Goal: Information Seeking & Learning: Learn about a topic

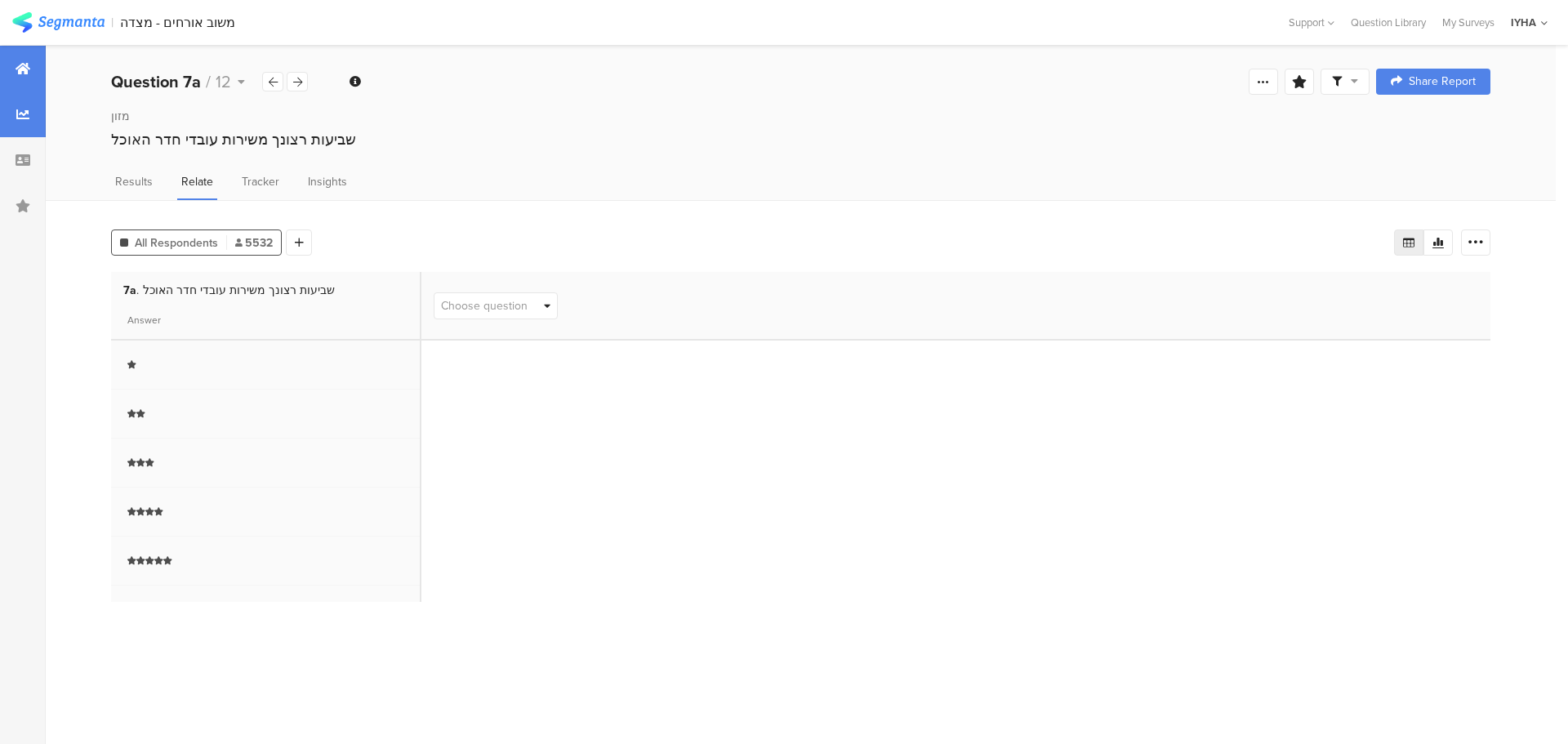
click at [31, 72] on div at bounding box center [23, 69] width 46 height 46
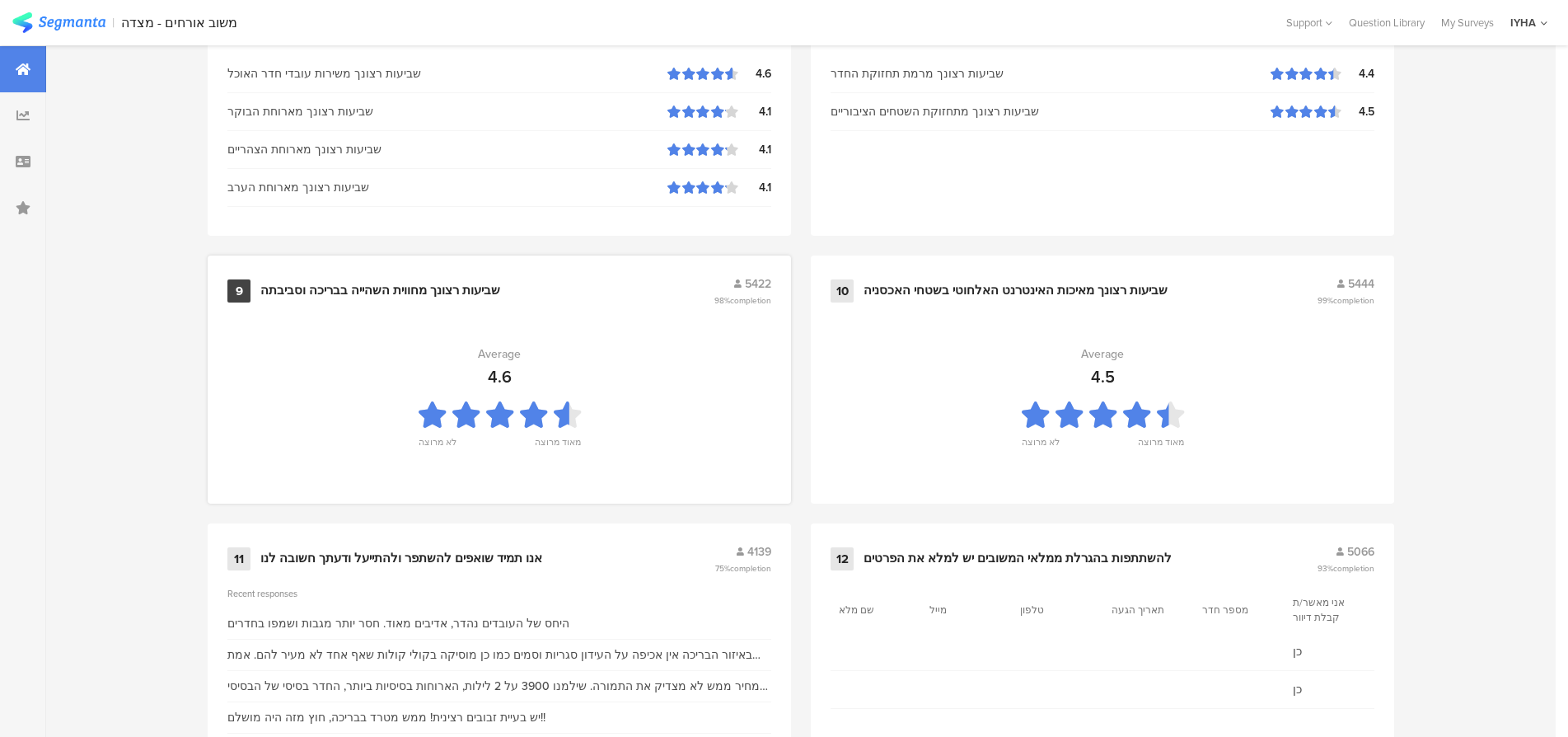
scroll to position [1680, 0]
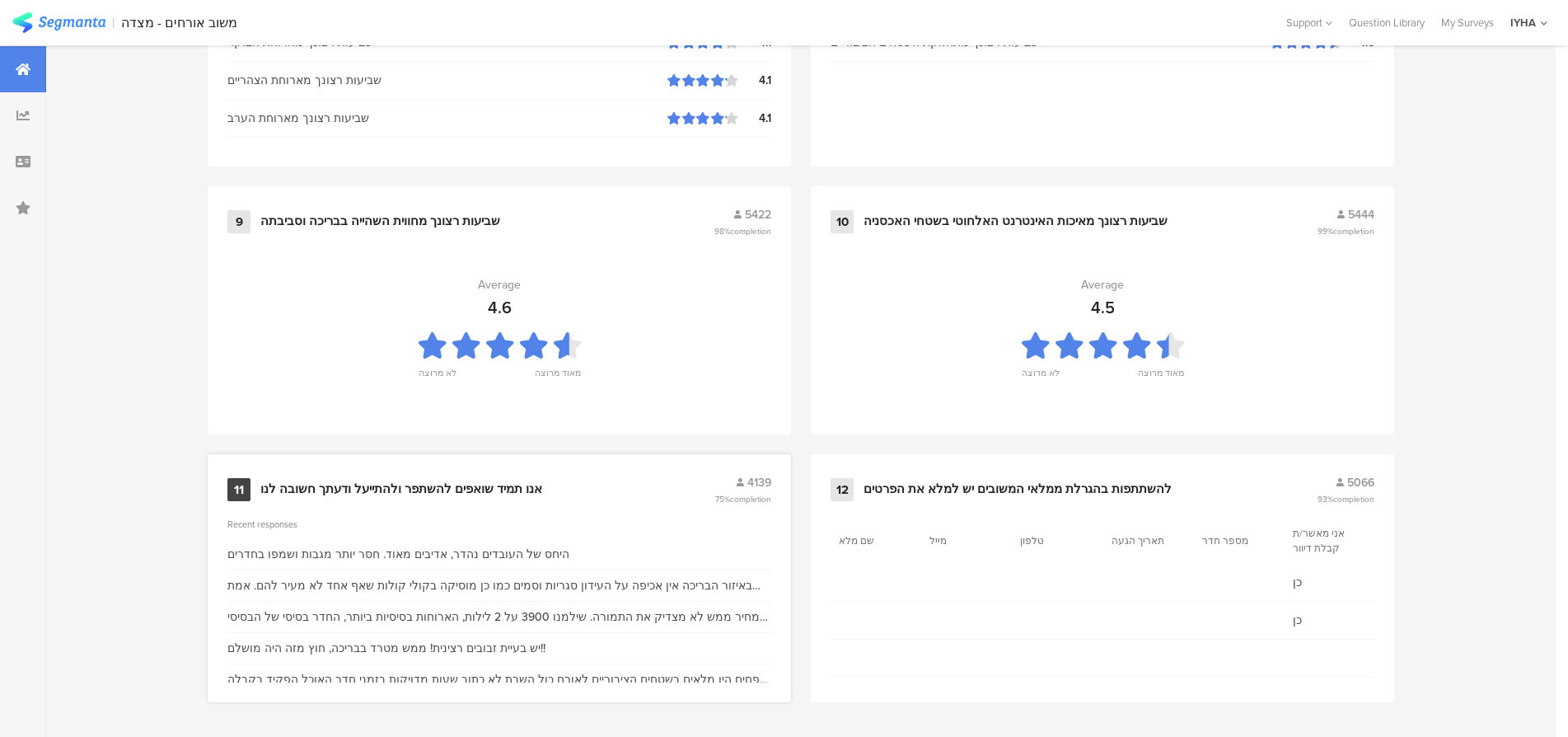
click at [467, 490] on div "אנו תמיד שואפים להשתפר ולהתייעל ודעתך חשובה לנו" at bounding box center [401, 489] width 282 height 17
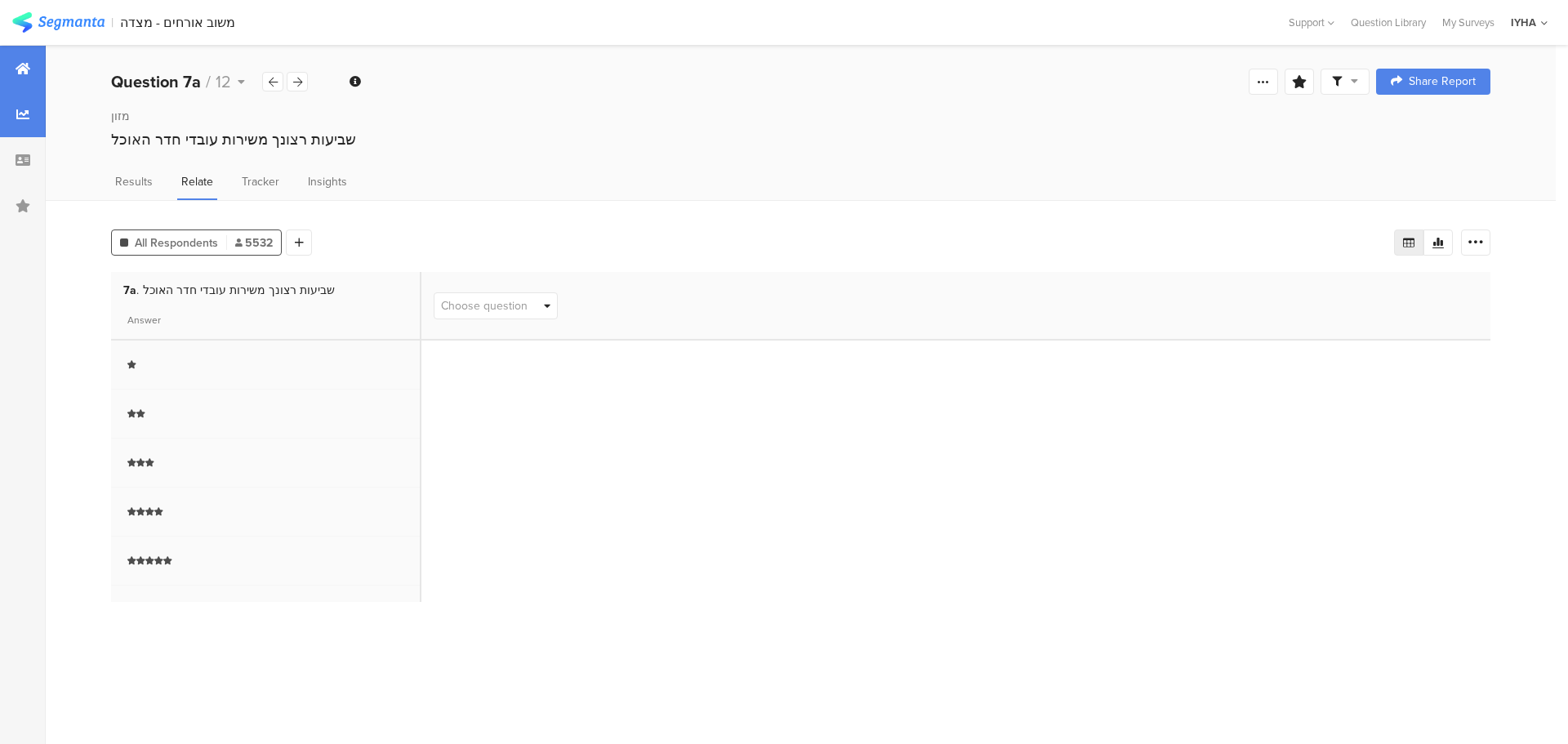
click at [28, 69] on icon at bounding box center [23, 68] width 15 height 13
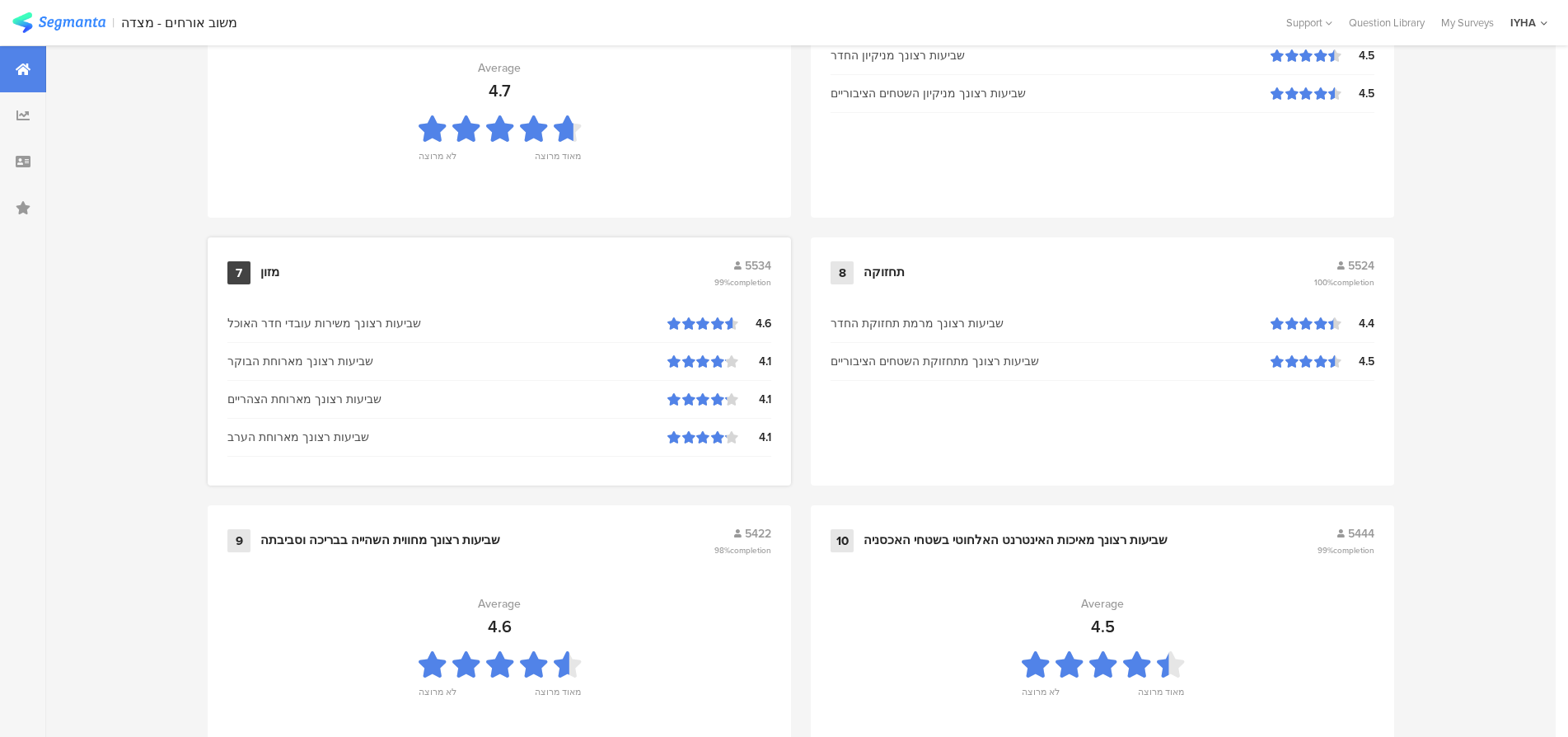
scroll to position [1680, 0]
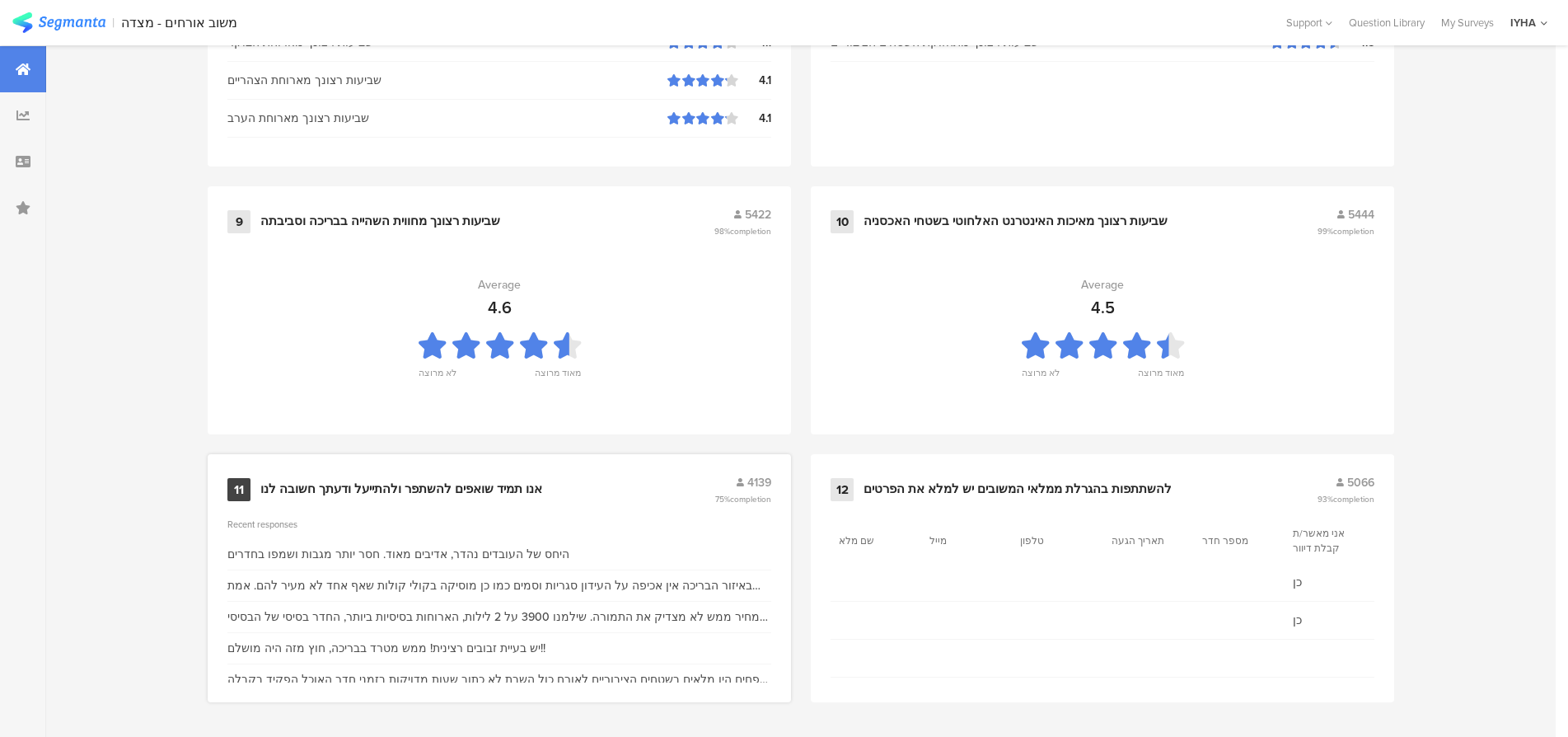
click at [361, 552] on div "היחס של העובדים נהדר, אדיבים מאוד. חסר יותר מגבות ושמפו בחדרים" at bounding box center [399, 553] width 342 height 17
click at [372, 491] on div "אנו תמיד שואפים להשתפר ולהתייעל ודעתך חשובה לנו" at bounding box center [401, 489] width 282 height 17
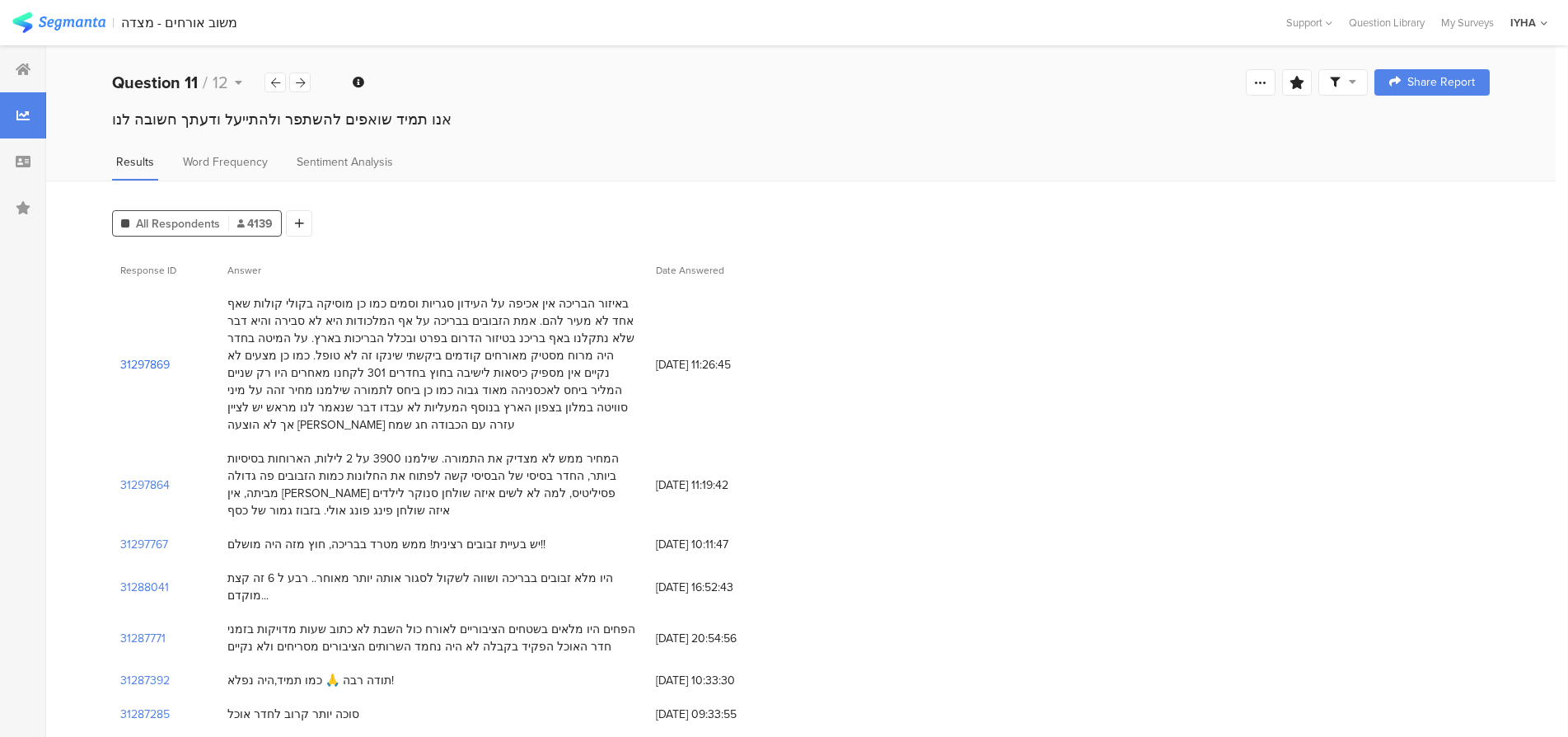
click at [128, 359] on section "31297869" at bounding box center [145, 364] width 49 height 17
click at [151, 476] on section "31297864" at bounding box center [145, 484] width 49 height 17
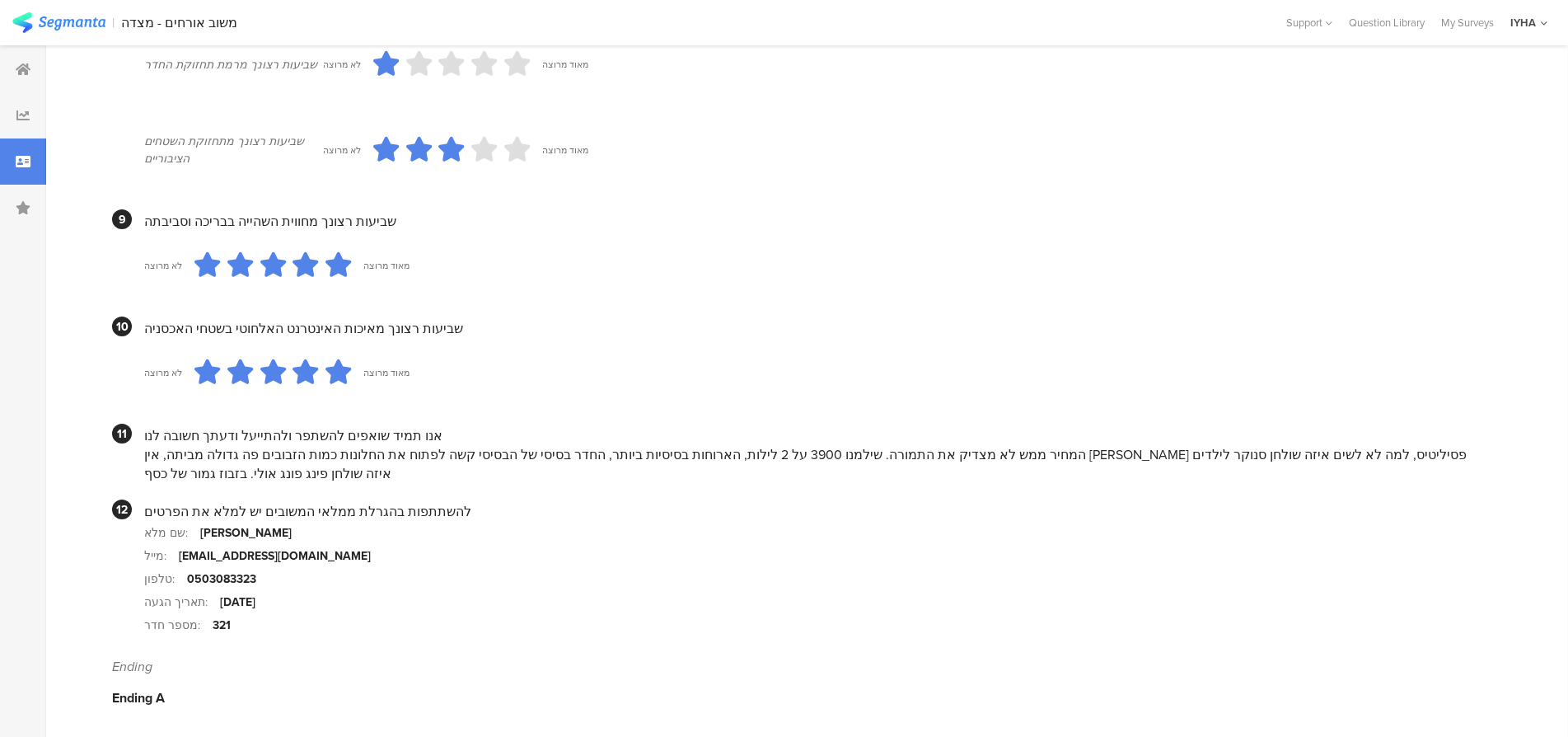
scroll to position [1436, 0]
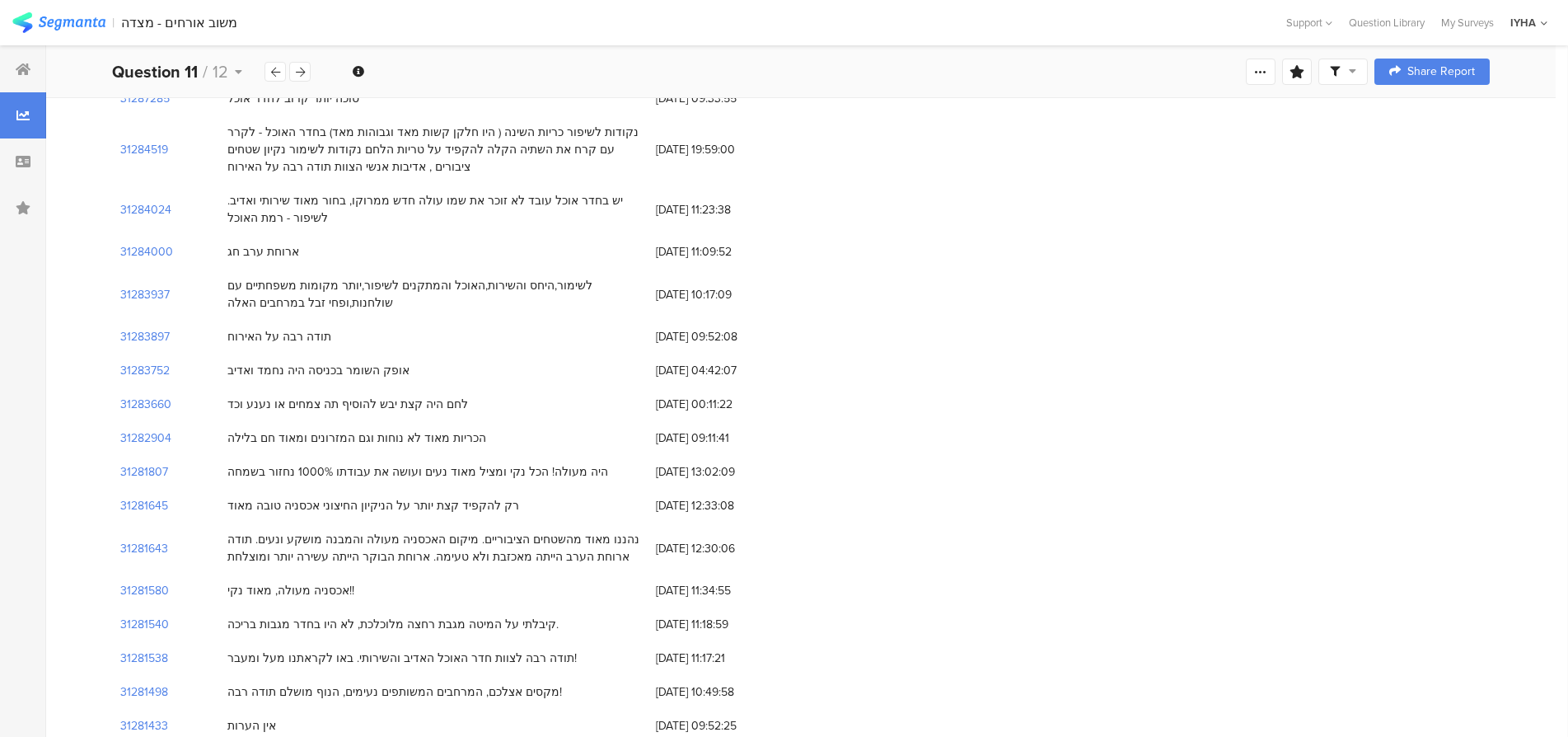
scroll to position [618, 0]
